Goal: Information Seeking & Learning: Find specific page/section

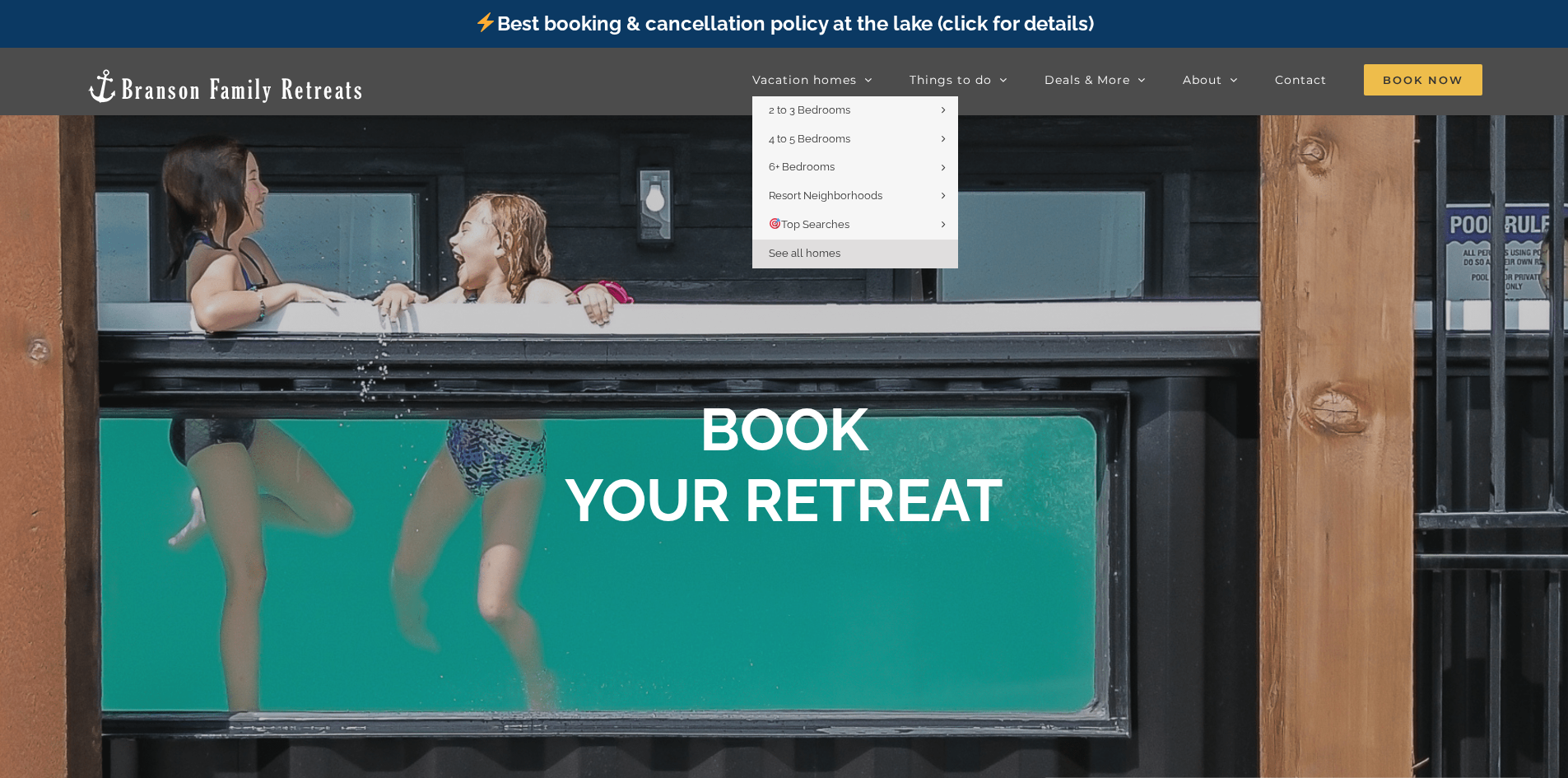
click at [832, 254] on span "See all homes" at bounding box center [804, 253] width 71 height 13
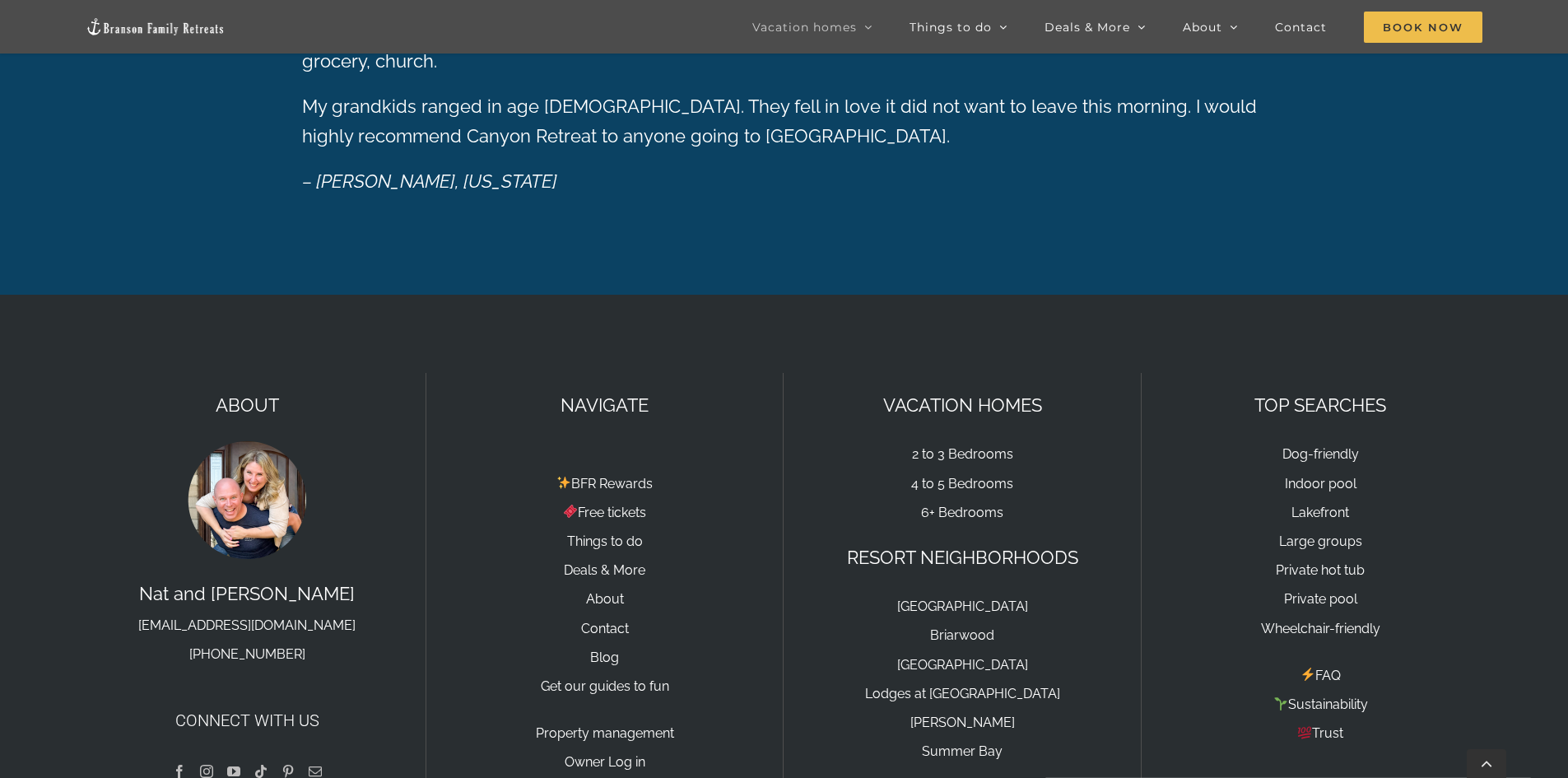
scroll to position [2943, 0]
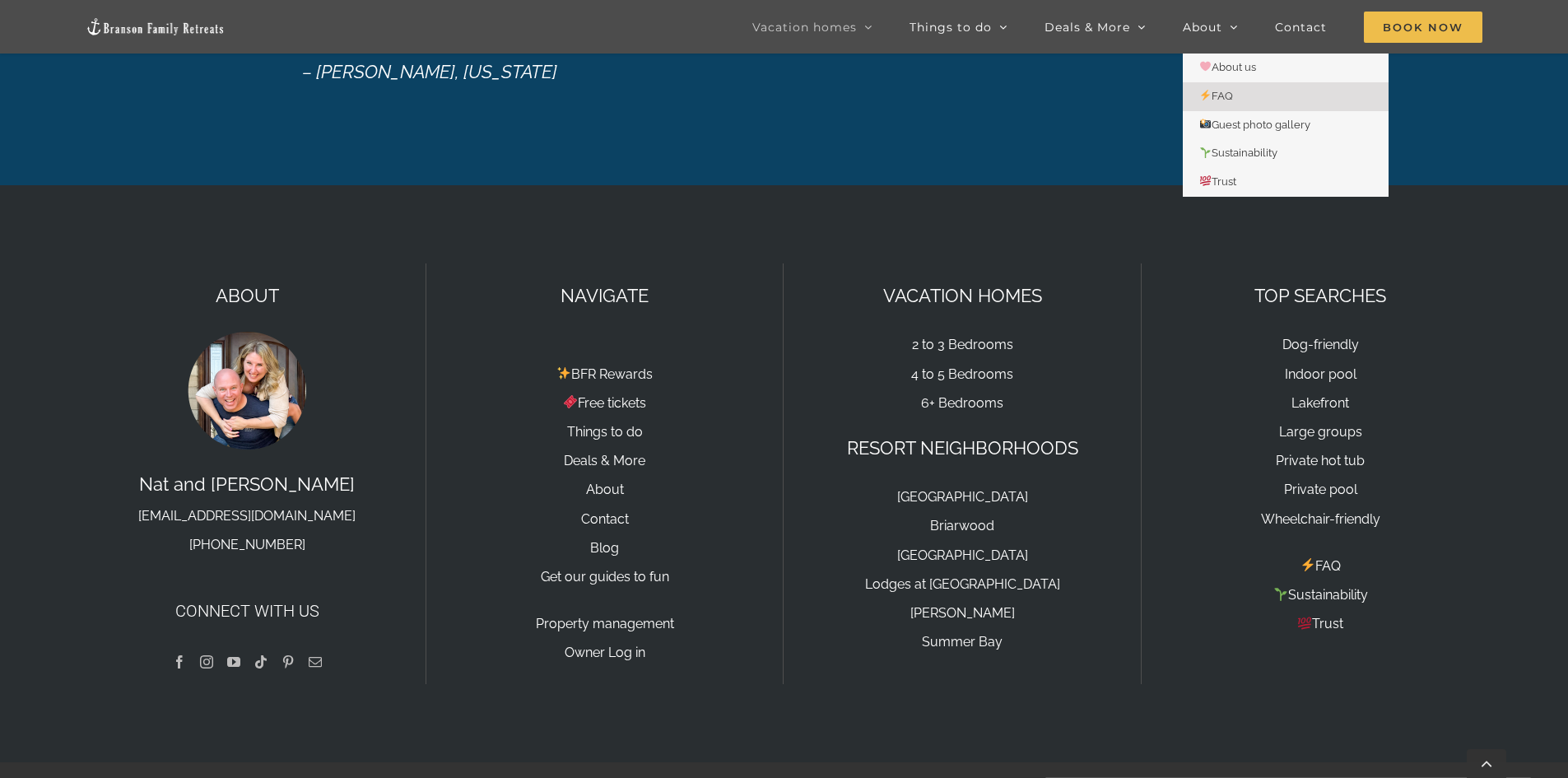
click at [1224, 98] on span "FAQ" at bounding box center [1216, 96] width 33 height 13
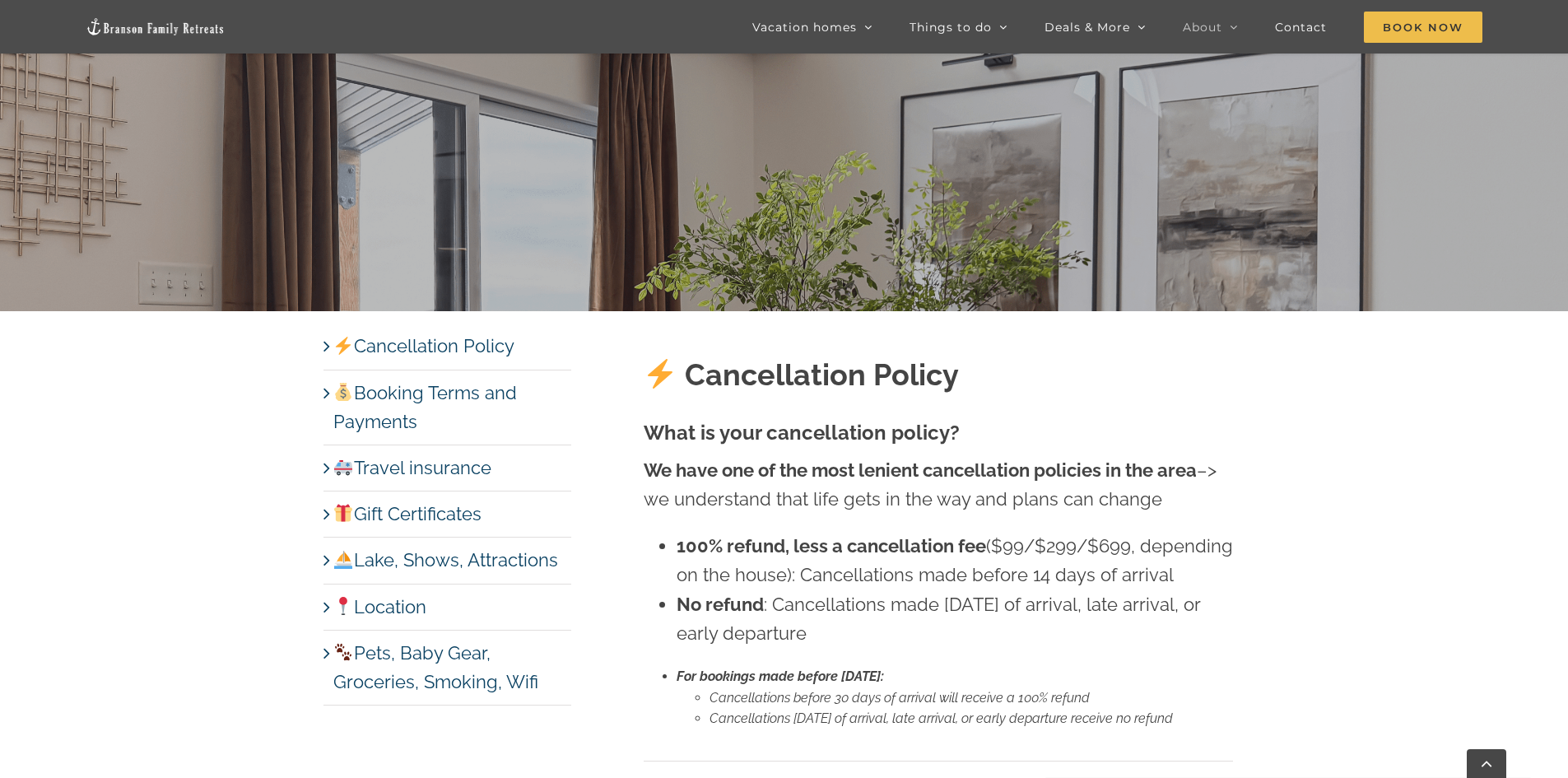
scroll to position [906, 0]
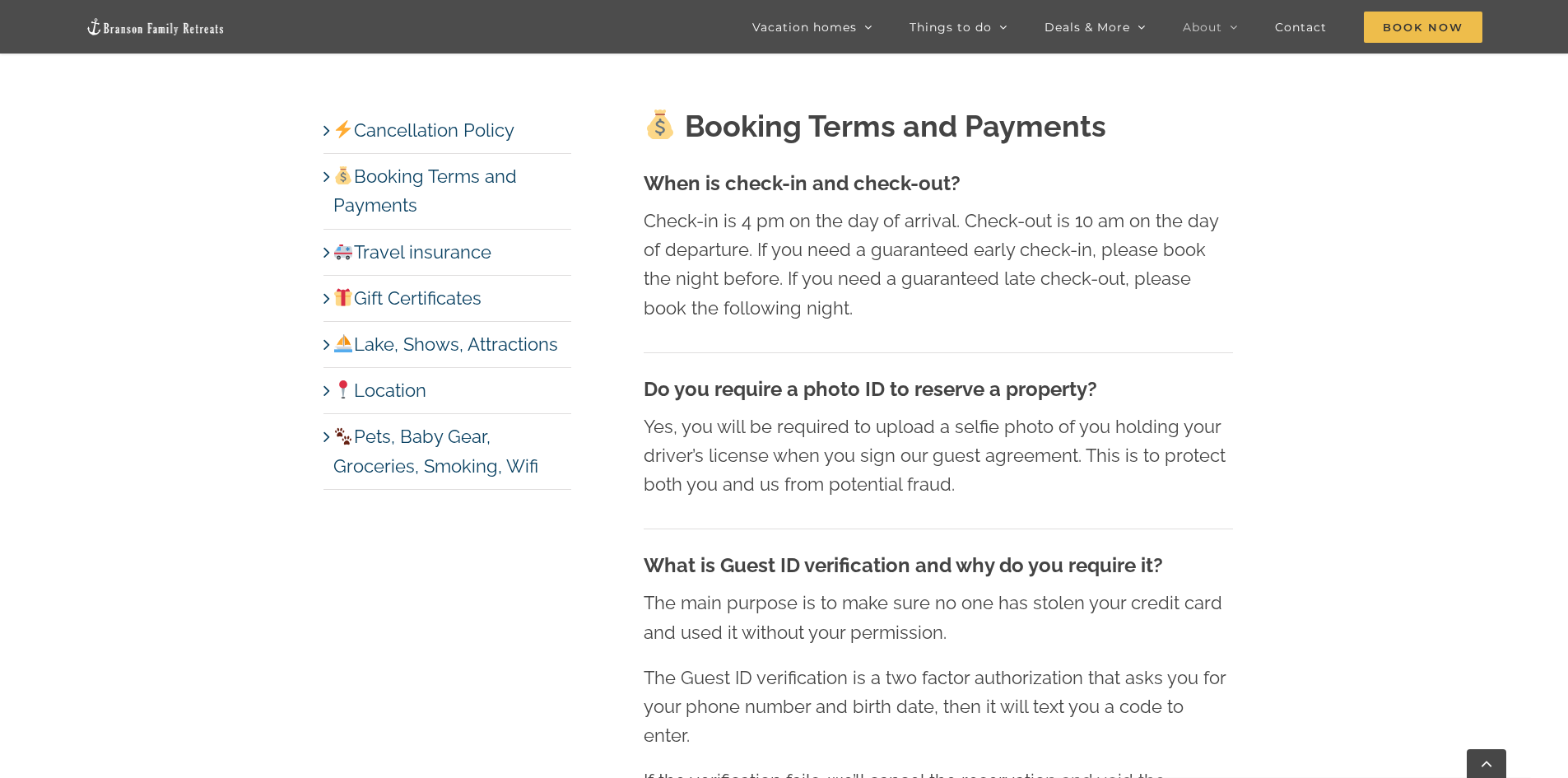
click at [397, 388] on link "Location" at bounding box center [379, 390] width 93 height 22
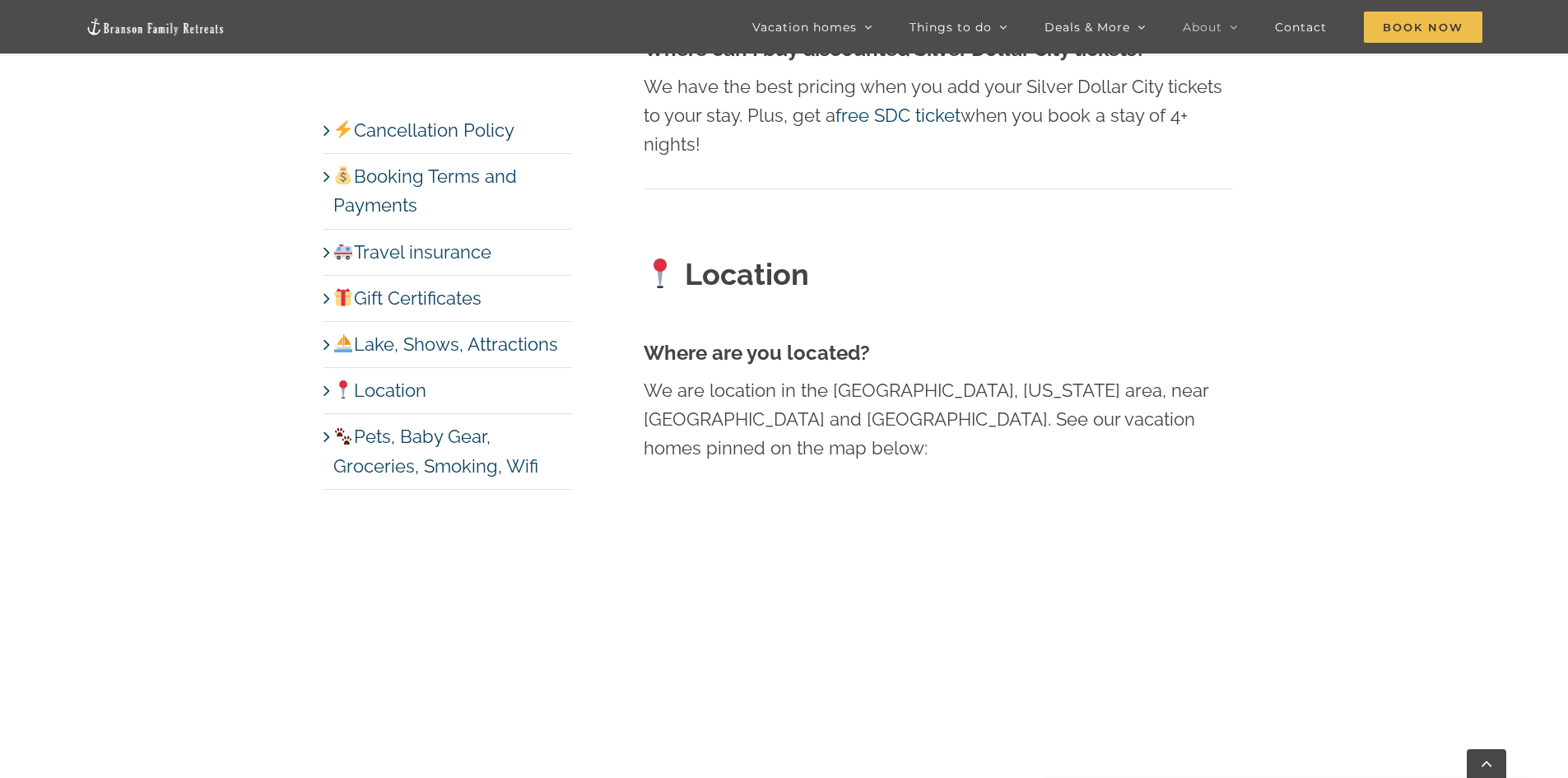
scroll to position [7165, 0]
